Goal: Task Accomplishment & Management: Manage account settings

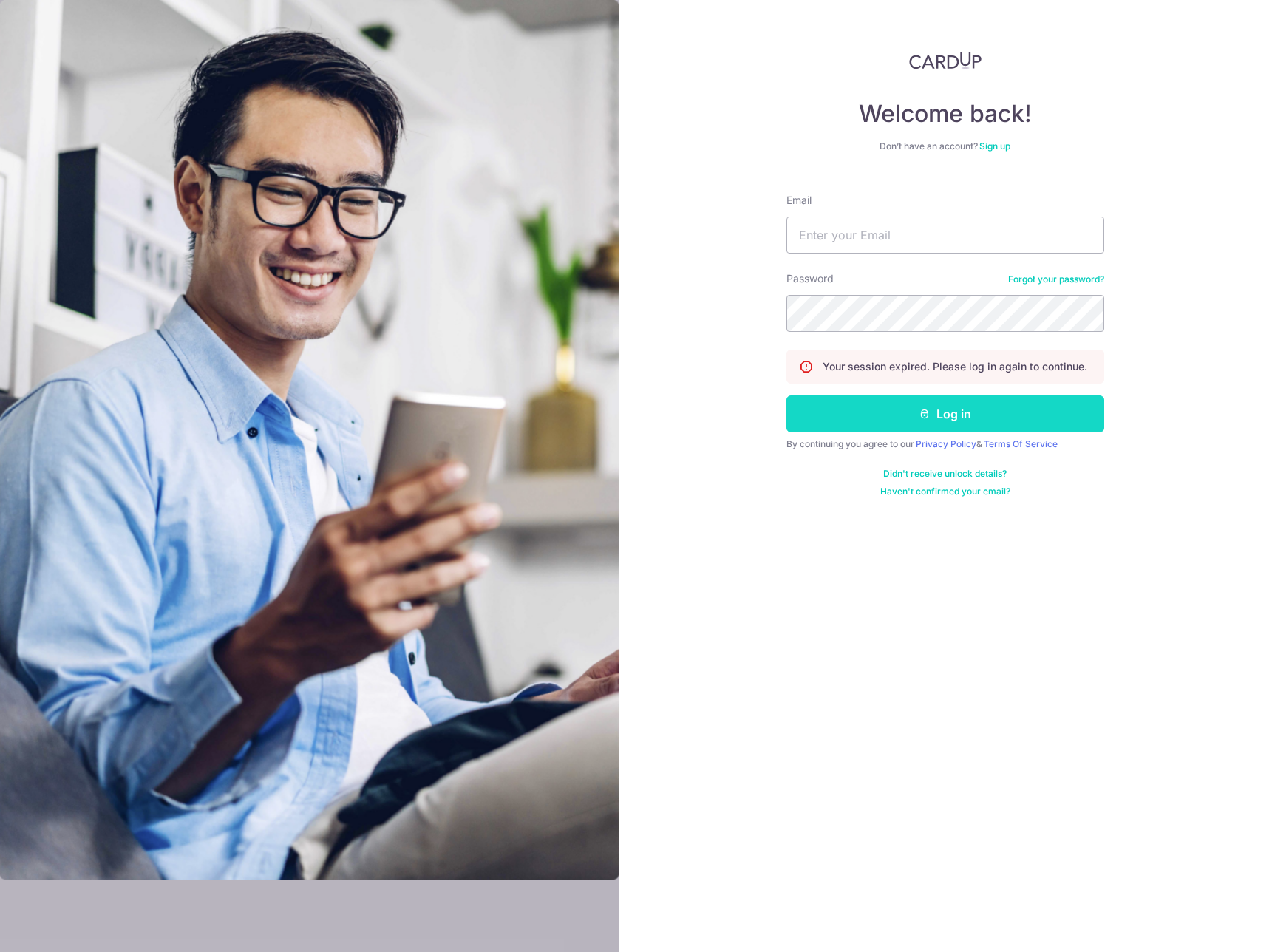
type input "[PERSON_NAME][EMAIL_ADDRESS][DOMAIN_NAME]"
click at [962, 410] on button "Log in" at bounding box center [945, 414] width 318 height 37
